Goal: Task Accomplishment & Management: Complete application form

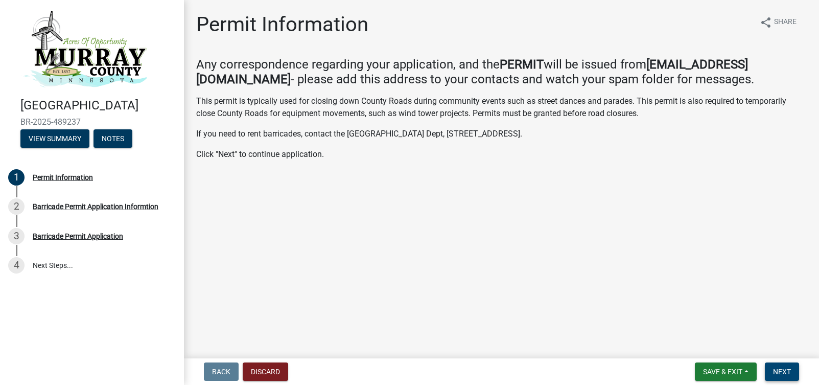
click at [777, 368] on span "Next" at bounding box center [782, 371] width 18 height 8
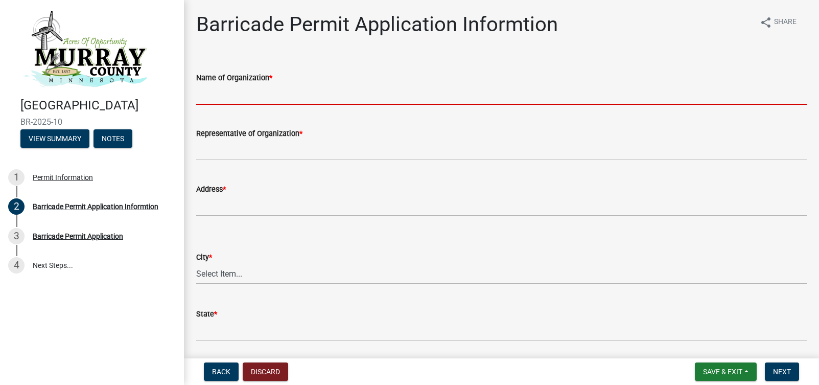
click at [275, 105] on input "Name of Organization *" at bounding box center [501, 94] width 611 height 21
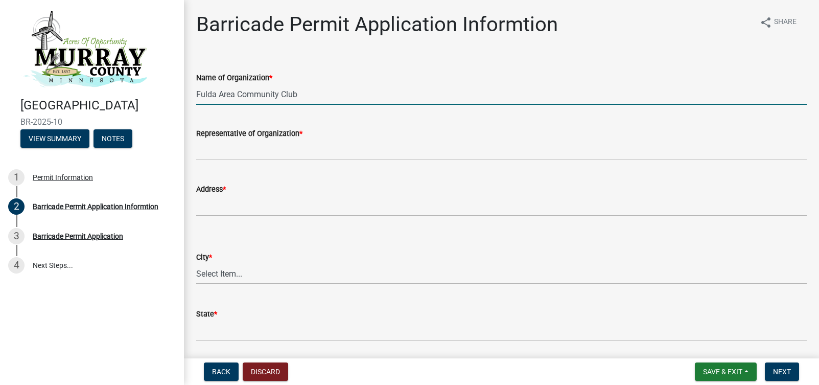
type input "Fulda Area Community Club"
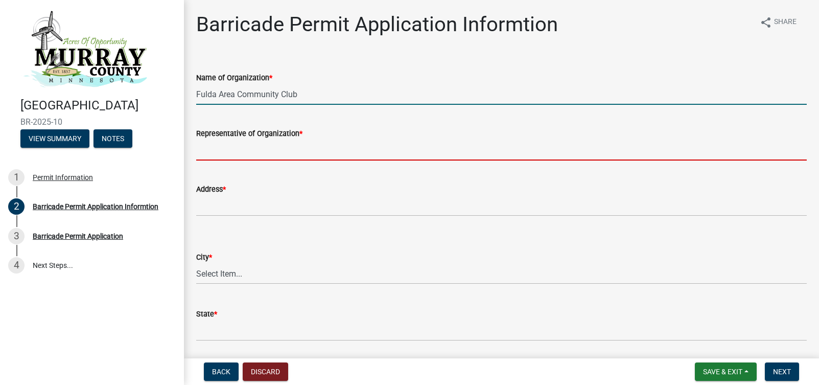
click at [252, 160] on input "Representative of Organization *" at bounding box center [501, 149] width 611 height 21
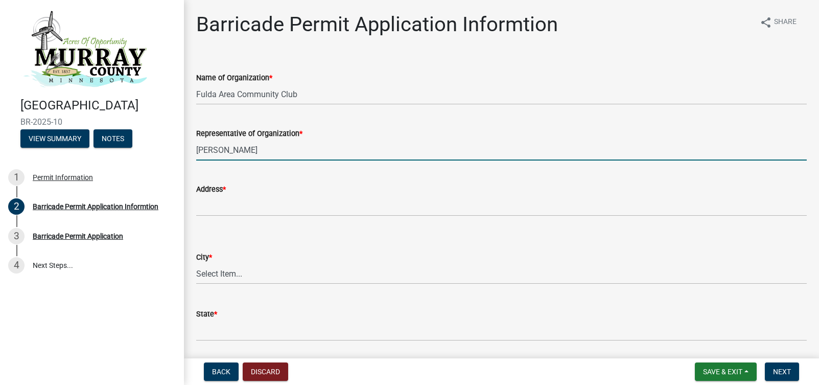
type input "[PERSON_NAME]"
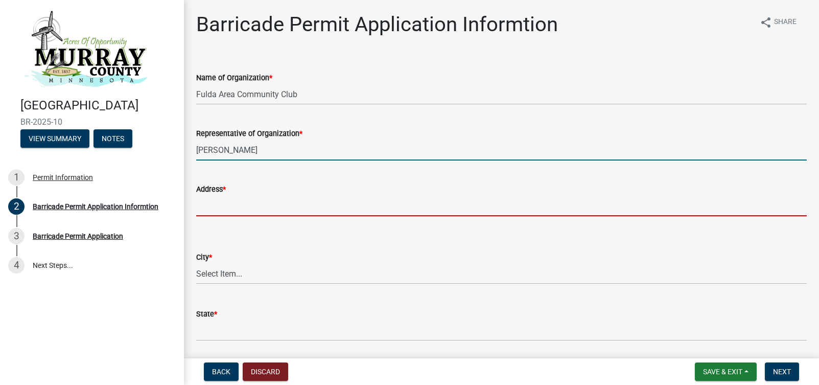
click at [247, 216] on input "Address *" at bounding box center [501, 205] width 611 height 21
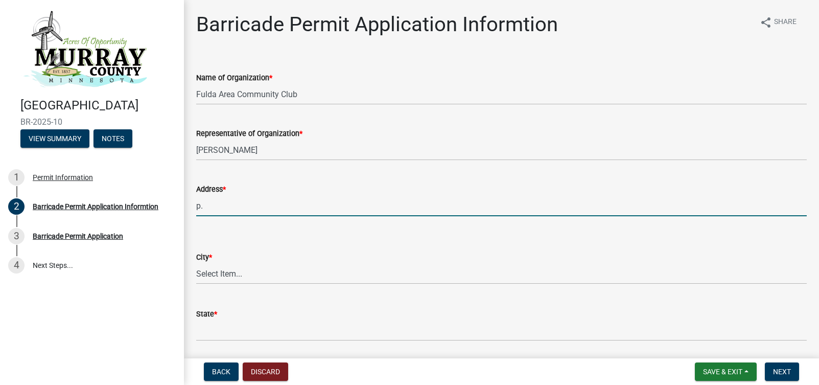
type input "p"
click at [213, 216] on input "P.o. BOX 271" at bounding box center [501, 205] width 611 height 21
type input "P.O. BOX 271"
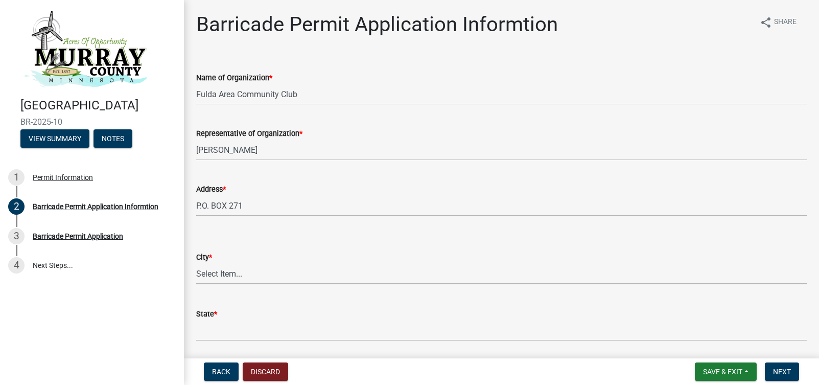
click at [204, 284] on select "Select Item... Avoca [PERSON_NAME] Dovray [GEOGRAPHIC_DATA] [GEOGRAPHIC_DATA][P…" at bounding box center [501, 273] width 611 height 21
click at [198, 216] on div "Address * P.O. BOX 271" at bounding box center [502, 193] width 626 height 48
click at [232, 284] on select "Select Item... Avoca [PERSON_NAME] Dovray [GEOGRAPHIC_DATA] [GEOGRAPHIC_DATA][P…" at bounding box center [501, 273] width 611 height 21
click at [199, 284] on select "Select Item... Avoca [PERSON_NAME] Dovray [GEOGRAPHIC_DATA] [GEOGRAPHIC_DATA][P…" at bounding box center [501, 273] width 611 height 21
select select "3d92b0ac-0cf3-4448-be03-015eb97c6f0d"
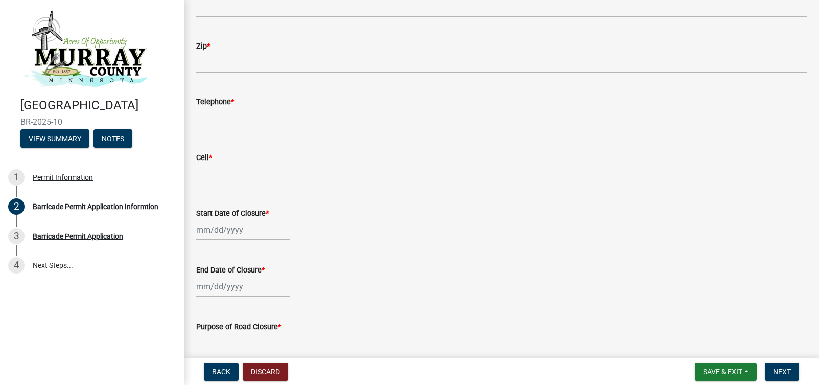
scroll to position [347, 0]
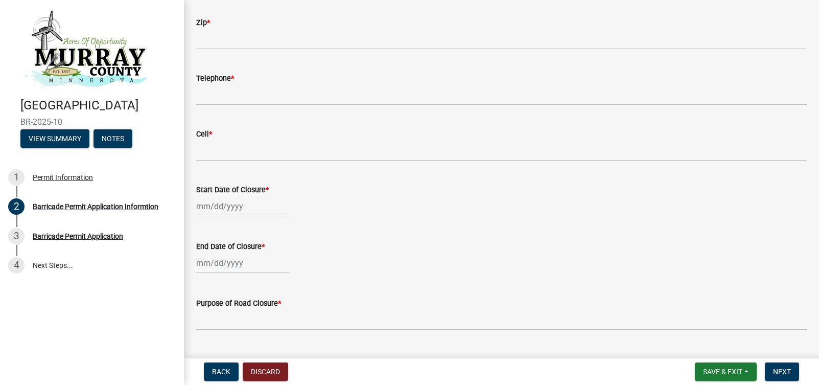
type input "[US_STATE]"
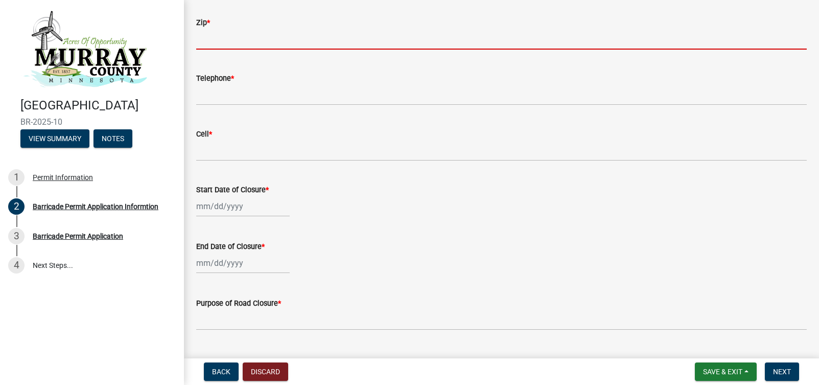
type input "56131"
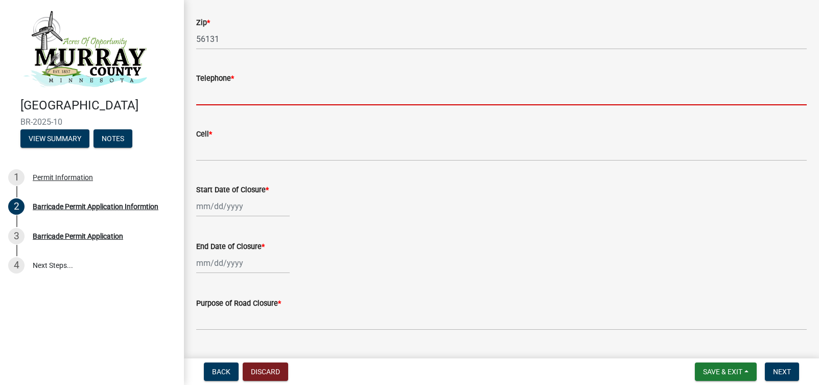
type input "5072272490"
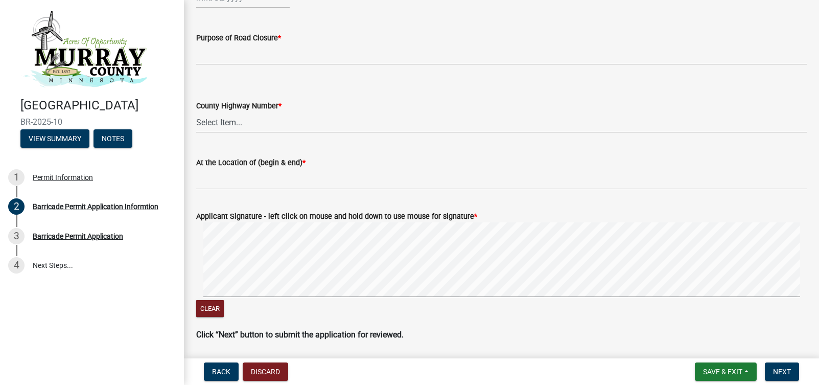
scroll to position [614, 0]
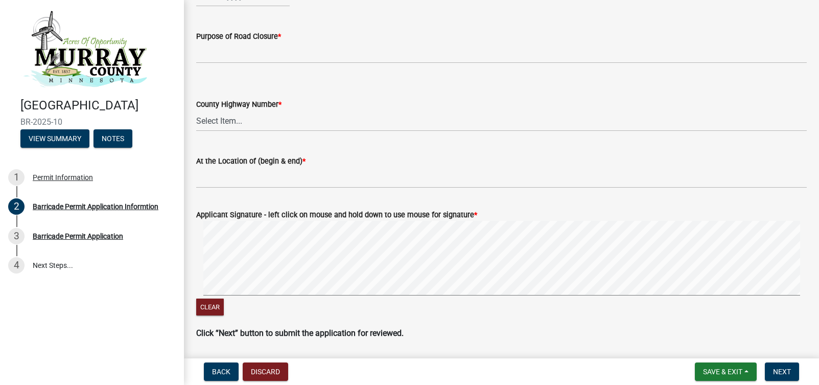
select select "10"
select select "2025"
click at [280, 79] on div "31" at bounding box center [272, 71] width 16 height 16
type input "[DATE]"
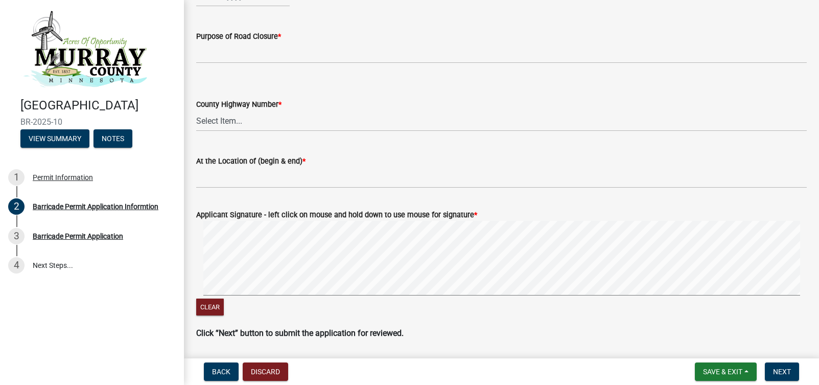
select select "10"
select select "2025"
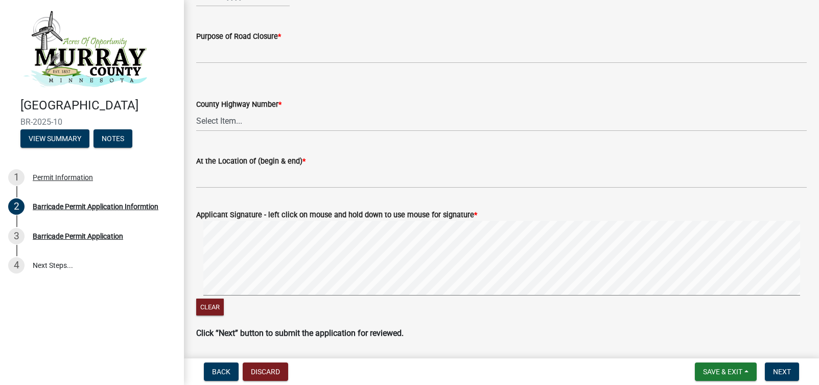
select select "10"
select select "2025"
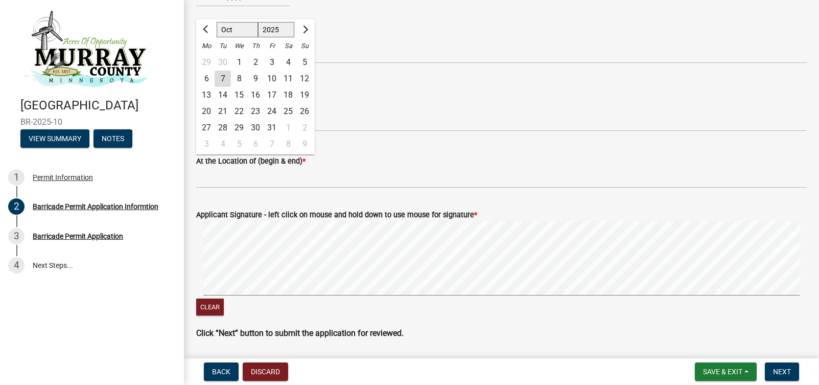
click at [280, 136] on div "31" at bounding box center [272, 128] width 16 height 16
type input "[DATE]"
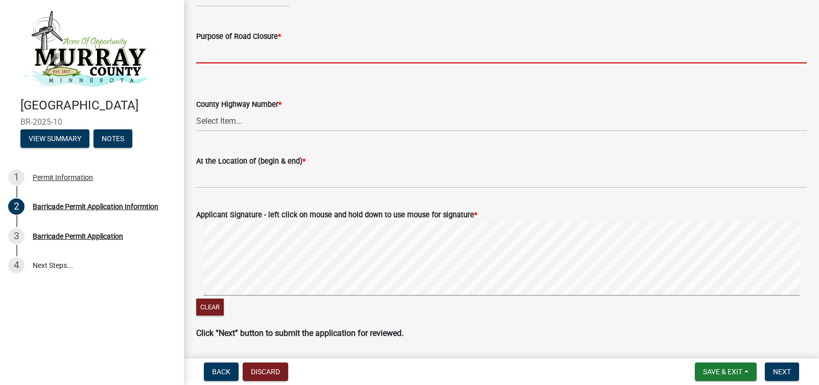
click at [244, 63] on input "Purpose of Road Closure *" at bounding box center [501, 52] width 611 height 21
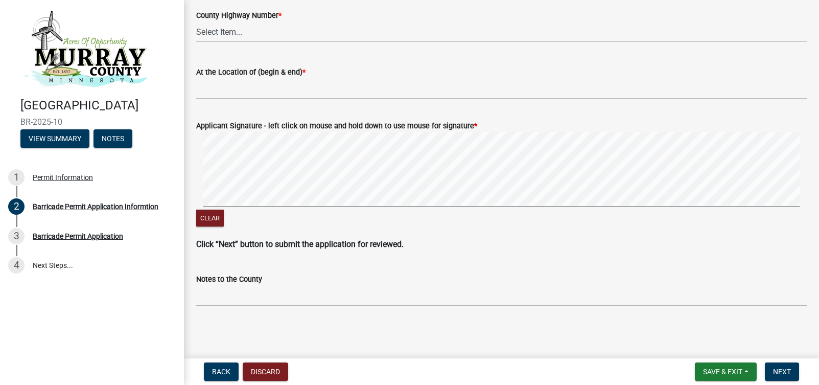
scroll to position [828, 0]
type input "TRUNK OR TREAT"
click at [239, 42] on select "Select Item... CSAH 1 CSAH 2 CSAH 3 CSAH 4 CSAH 5 CSAH 6 CSAH 7 CSAH 8 CSAH 10 …" at bounding box center [501, 31] width 611 height 21
click at [199, 42] on select "Select Item... CSAH 1 CSAH 2 CSAH 3 CSAH 4 CSAH 5 CSAH 6 CSAH 7 CSAH 8 CSAH 10 …" at bounding box center [501, 31] width 611 height 21
click at [244, 42] on select "Select Item... CSAH 1 CSAH 2 CSAH 3 CSAH 4 CSAH 5 CSAH 6 CSAH 7 CSAH 8 CSAH 10 …" at bounding box center [501, 31] width 611 height 21
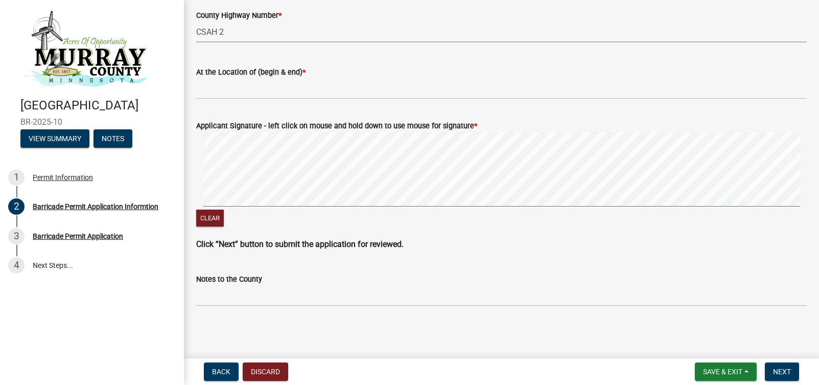
click at [244, 42] on select "Select Item... CSAH 1 CSAH 2 CSAH 3 CSAH 4 CSAH 5 CSAH 6 CSAH 7 CSAH 8 CSAH 10 …" at bounding box center [501, 31] width 611 height 21
click at [246, 42] on select "Select Item... CSAH 1 CSAH 2 CSAH 3 CSAH 4 CSAH 5 CSAH 6 CSAH 7 CSAH 8 CSAH 10 …" at bounding box center [501, 31] width 611 height 21
click at [199, 42] on select "Select Item... CSAH 1 CSAH 2 CSAH 3 CSAH 4 CSAH 5 CSAH 6 CSAH 7 CSAH 8 CSAH 10 …" at bounding box center [501, 31] width 611 height 21
select select "4c82299c-4443-4fd2-b694-4aaa58081275"
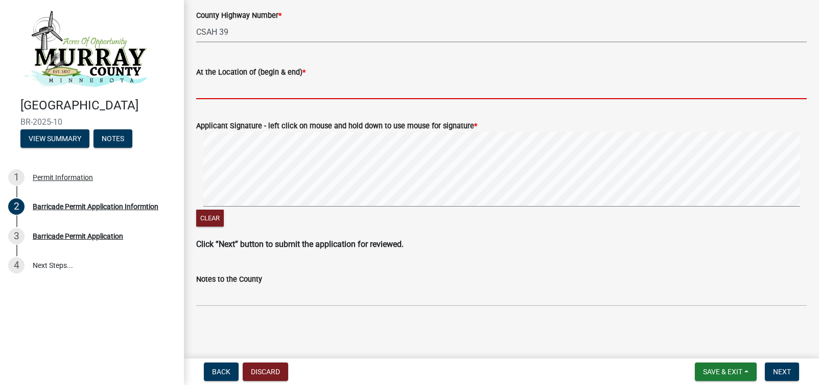
click at [252, 99] on input "At the Location of (begin & end) *" at bounding box center [501, 88] width 611 height 21
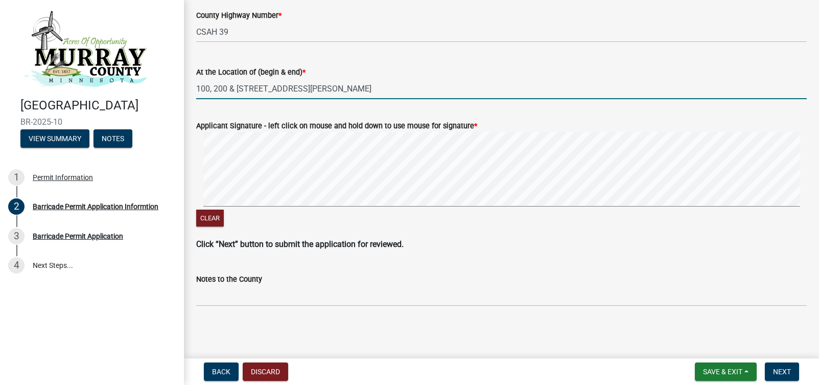
drag, startPoint x: 241, startPoint y: 159, endPoint x: 268, endPoint y: 161, distance: 27.2
click at [268, 99] on input "100, 200 & [STREET_ADDRESS][PERSON_NAME]" at bounding box center [501, 88] width 611 height 21
click at [219, 99] on input "100, [STREET_ADDRESS][PERSON_NAME]" at bounding box center [501, 88] width 611 height 21
click at [565, 229] on div "Clear" at bounding box center [501, 180] width 611 height 97
type input "100 & [STREET_ADDRESS][PERSON_NAME]"
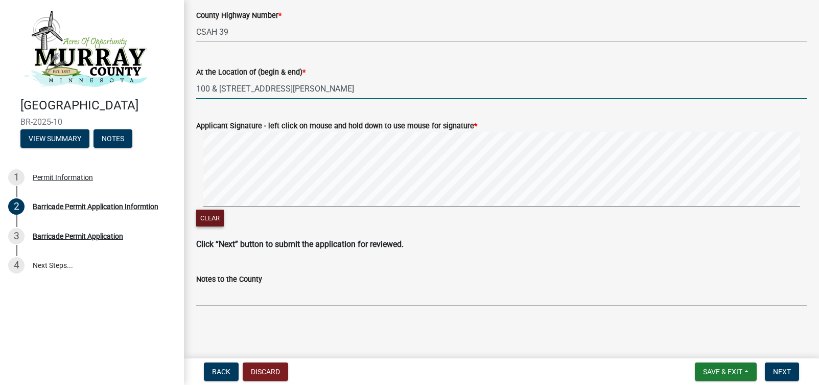
click at [202, 226] on button "Clear" at bounding box center [210, 217] width 28 height 17
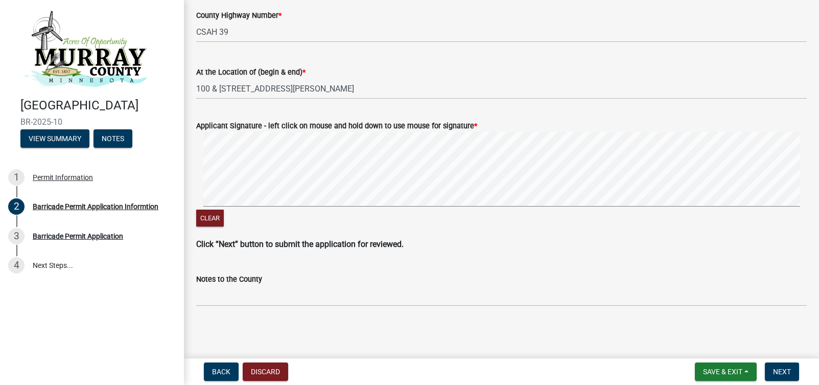
drag, startPoint x: 811, startPoint y: 246, endPoint x: 809, endPoint y: 314, distance: 68.0
click at [773, 371] on span "Next" at bounding box center [782, 371] width 18 height 8
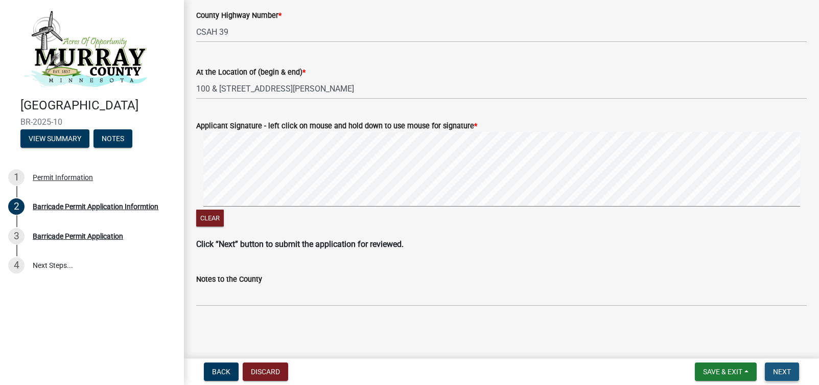
click at [773, 367] on span "Next" at bounding box center [782, 371] width 18 height 8
click at [703, 367] on span "Save & Exit" at bounding box center [722, 371] width 39 height 8
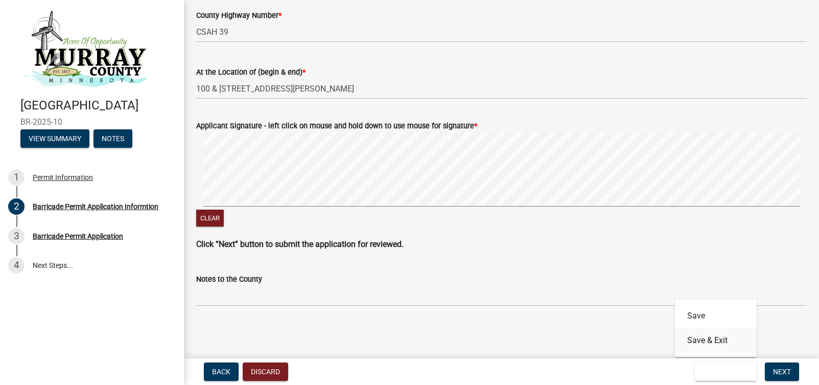
click at [677, 335] on button "Save & Exit" at bounding box center [716, 340] width 82 height 25
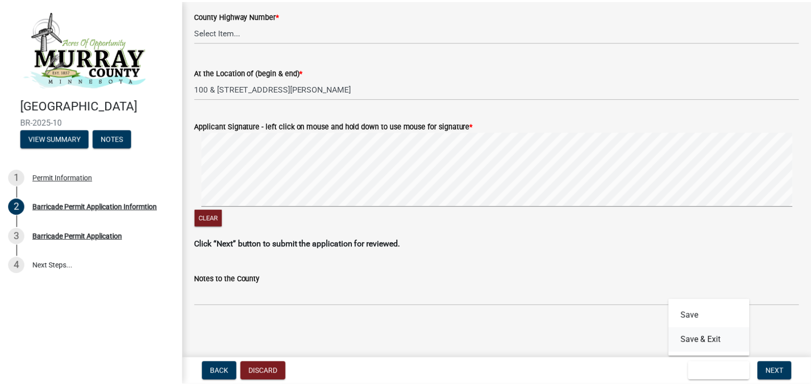
scroll to position [0, 0]
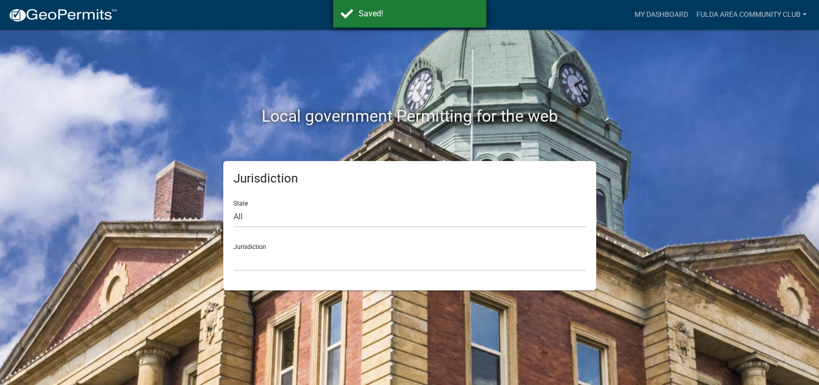
click at [357, 11] on div "Saved!" at bounding box center [409, 14] width 153 height 28
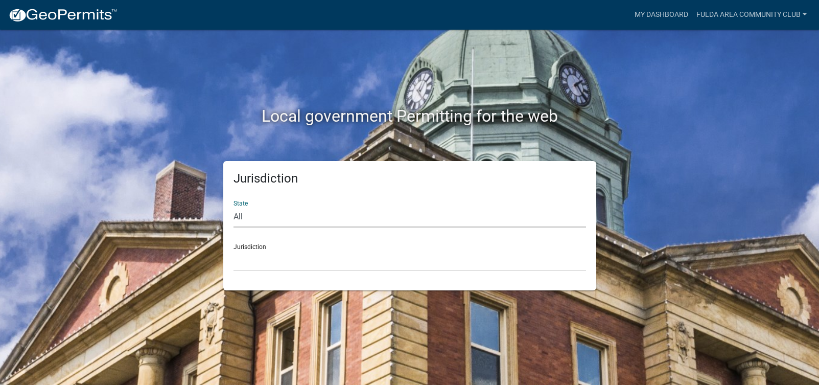
click at [262, 227] on select "All [US_STATE] [US_STATE] [US_STATE] [US_STATE] [US_STATE] [US_STATE] [US_STATE…" at bounding box center [409, 216] width 353 height 21
select select "[US_STATE]"
click at [236, 223] on select "All [US_STATE] [US_STATE] [US_STATE] [US_STATE] [US_STATE] [US_STATE] [US_STATE…" at bounding box center [409, 216] width 353 height 21
click at [280, 271] on select "[GEOGRAPHIC_DATA], [US_STATE] [GEOGRAPHIC_DATA], [US_STATE] [GEOGRAPHIC_DATA], …" at bounding box center [409, 260] width 353 height 21
click at [714, 206] on div "Local government Permitting for the web Jurisdiction State All [US_STATE] [US_S…" at bounding box center [409, 192] width 819 height 385
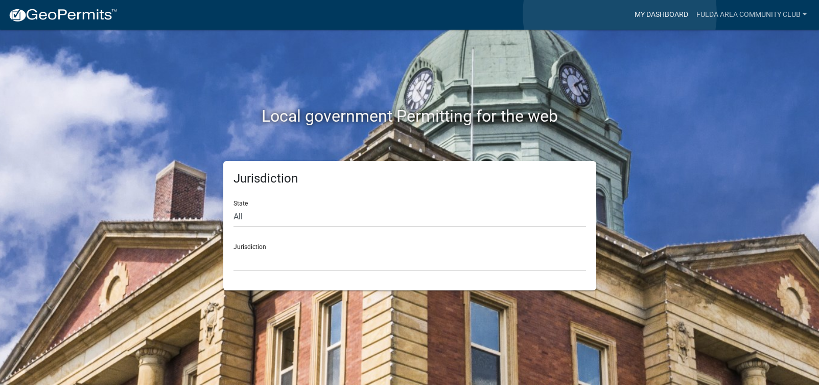
click at [630, 14] on link "My Dashboard" at bounding box center [661, 14] width 62 height 19
